Goal: Navigation & Orientation: Find specific page/section

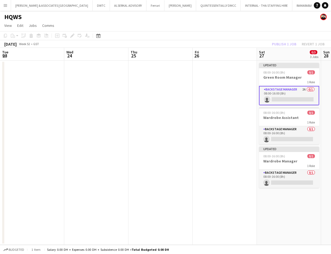
scroll to position [0, 185]
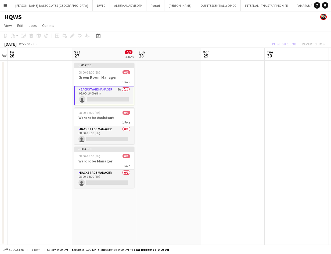
click at [3, 6] on app-icon "Menu" at bounding box center [5, 5] width 4 height 4
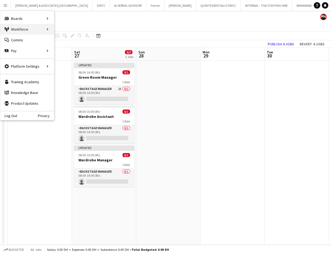
click at [22, 26] on div "Workforce Workforce" at bounding box center [27, 29] width 54 height 11
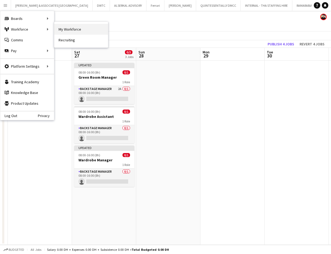
click at [65, 30] on link "My Workforce" at bounding box center [81, 29] width 54 height 11
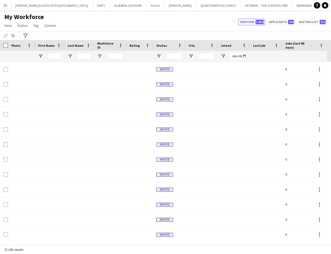
click at [59, 60] on div at bounding box center [54, 56] width 13 height 11
click at [56, 55] on input "First Name Filter Input" at bounding box center [54, 56] width 13 height 6
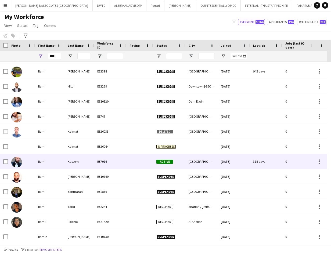
click at [83, 160] on div "Kassem" at bounding box center [80, 161] width 30 height 15
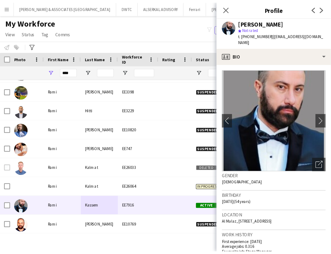
scroll to position [269, 0]
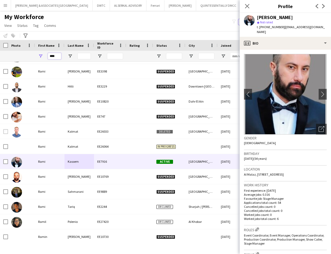
drag, startPoint x: 60, startPoint y: 56, endPoint x: 19, endPoint y: 57, distance: 40.9
click at [19, 57] on div "****" at bounding box center [291, 56] width 583 height 11
type input "****"
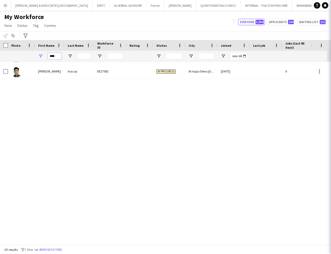
scroll to position [107, 0]
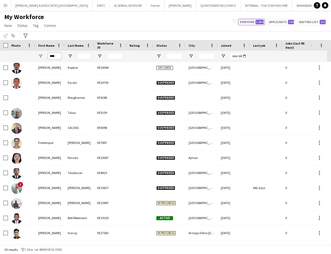
drag, startPoint x: 59, startPoint y: 56, endPoint x: 32, endPoint y: 57, distance: 27.4
click at [32, 57] on div "****" at bounding box center [291, 56] width 583 height 11
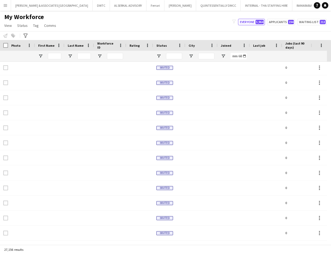
click at [317, 8] on button "HQWS Close" at bounding box center [325, 5] width 17 height 10
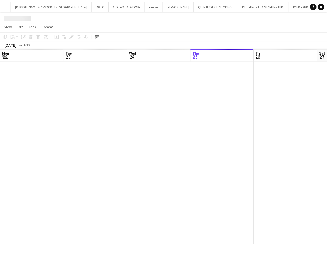
scroll to position [0, 129]
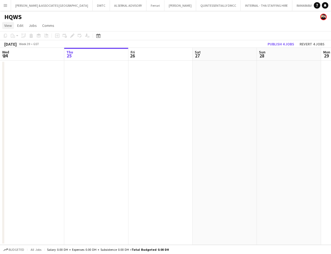
click at [9, 27] on span "View" at bounding box center [8, 25] width 8 height 5
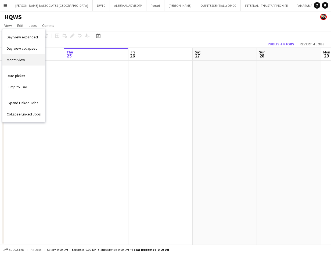
click at [22, 57] on link "Month view" at bounding box center [23, 59] width 43 height 11
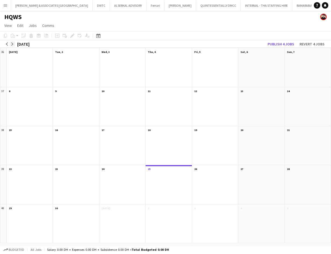
click at [11, 44] on app-icon "arrow-right" at bounding box center [12, 43] width 3 height 3
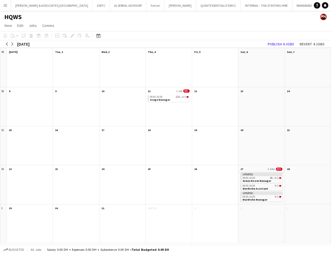
click at [259, 170] on app-month-view-date-header "27 3 Jobs 0/3" at bounding box center [261, 168] width 46 height 7
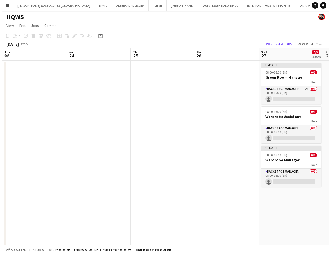
scroll to position [0, 185]
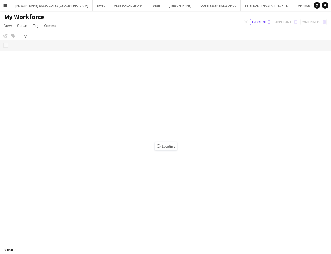
click at [317, 5] on button "HQWS Close" at bounding box center [325, 5] width 17 height 10
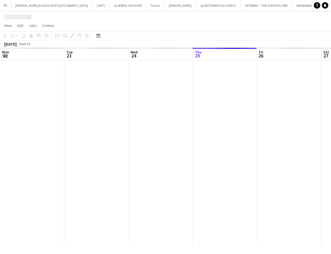
scroll to position [0, 129]
click at [10, 25] on span "View" at bounding box center [8, 25] width 8 height 5
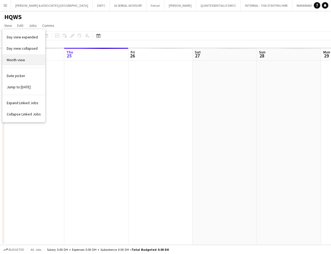
click at [23, 59] on span "Month view" at bounding box center [16, 60] width 18 height 5
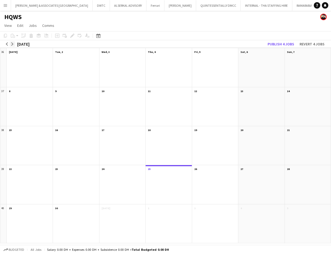
click at [12, 43] on app-icon "arrow-right" at bounding box center [12, 43] width 3 height 3
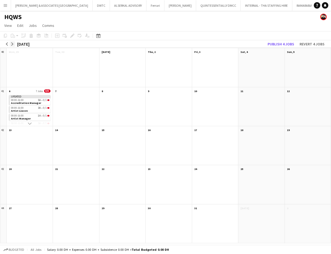
click at [12, 43] on app-icon "arrow-right" at bounding box center [12, 43] width 3 height 3
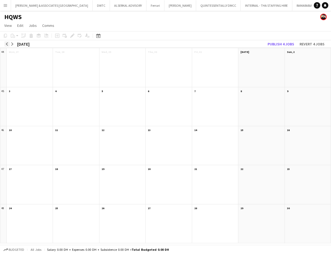
click at [7, 43] on app-icon "arrow-left" at bounding box center [6, 43] width 3 height 3
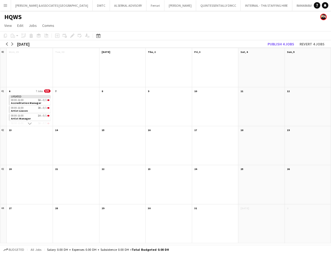
click at [122, 19] on div "HQWS" at bounding box center [165, 16] width 331 height 10
